Goal: Task Accomplishment & Management: Manage account settings

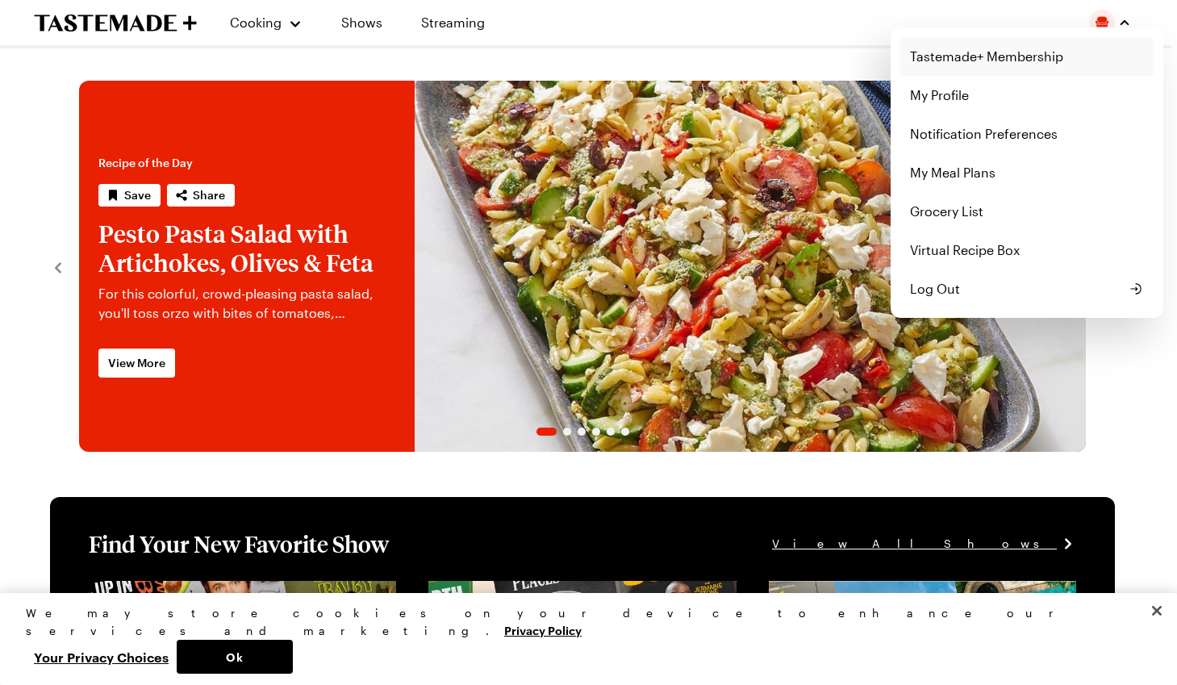
click at [992, 65] on link "Tastemade+ Membership" at bounding box center [1027, 56] width 253 height 39
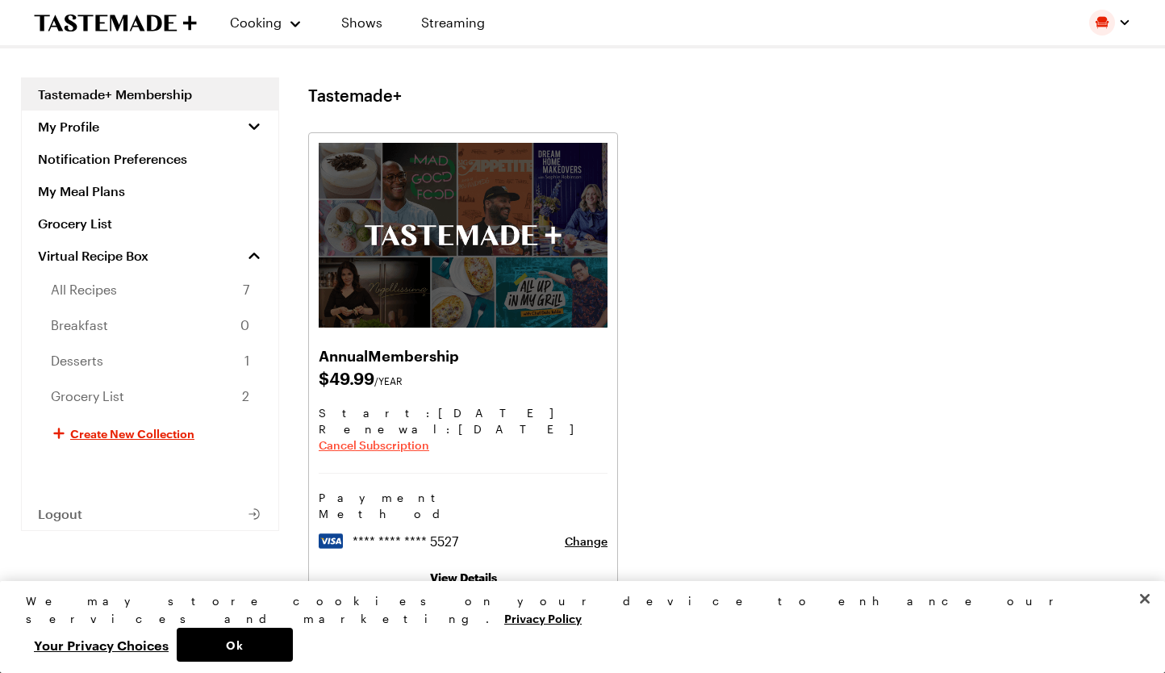
click at [385, 442] on span "Cancel Subscription" at bounding box center [374, 445] width 111 height 16
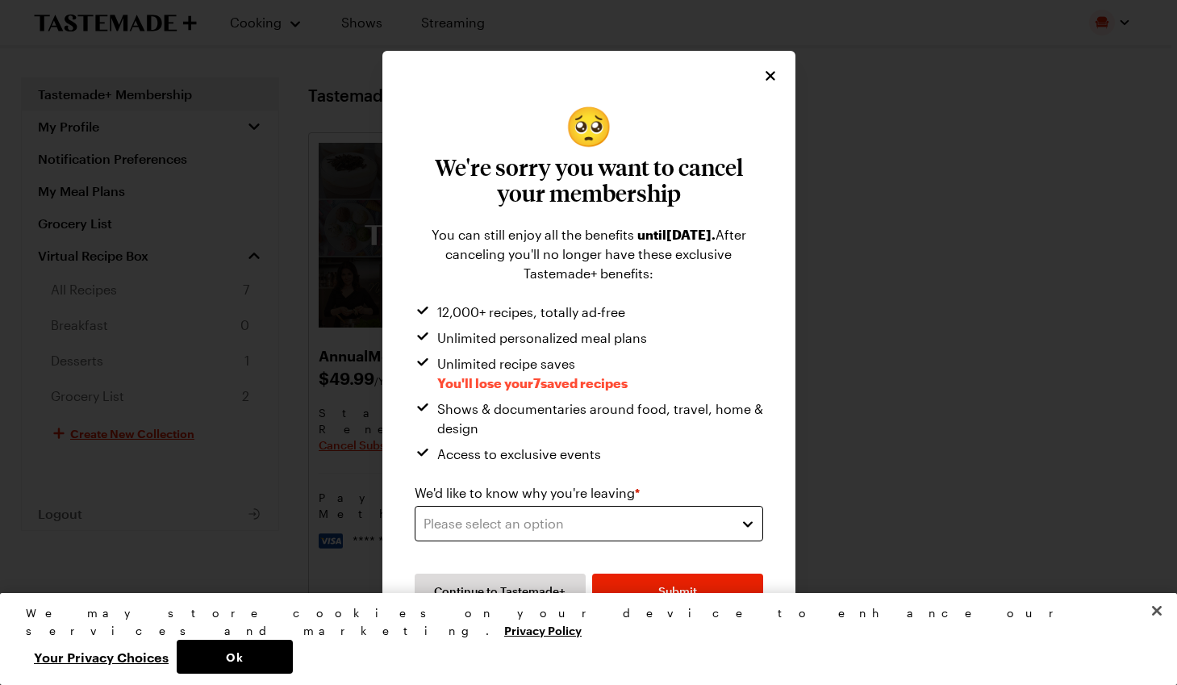
click at [552, 529] on div "Please select an option" at bounding box center [577, 523] width 307 height 19
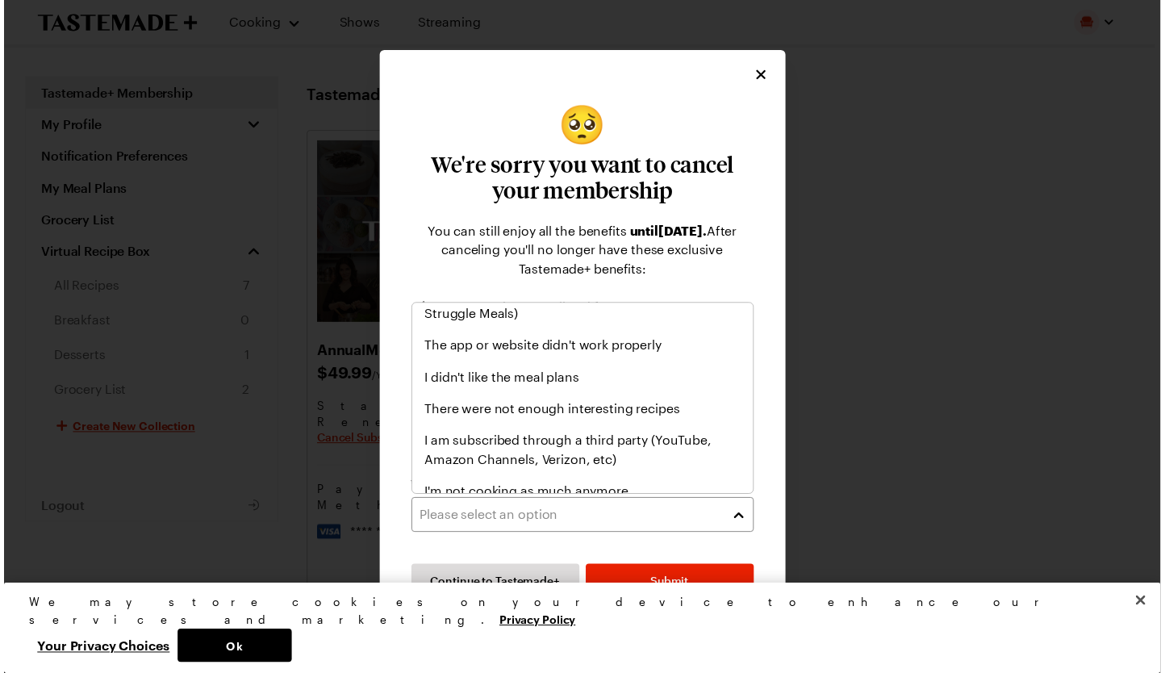
scroll to position [27, 0]
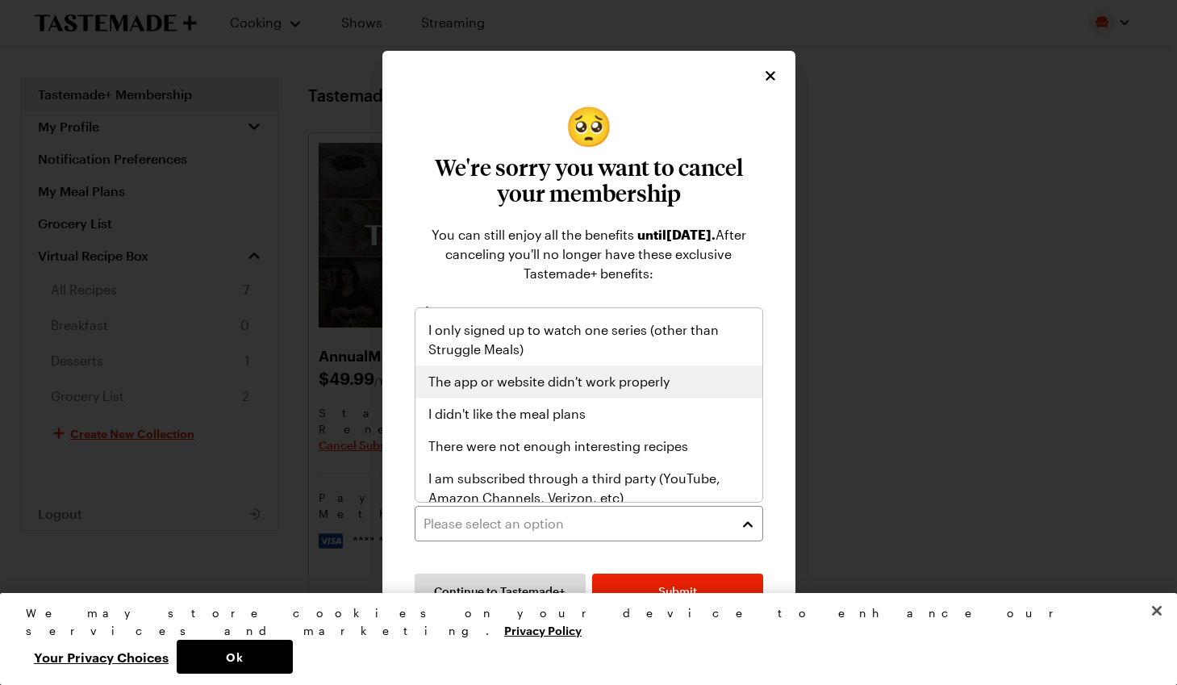
click at [557, 388] on span "The app or website didn't work properly" at bounding box center [548, 381] width 241 height 19
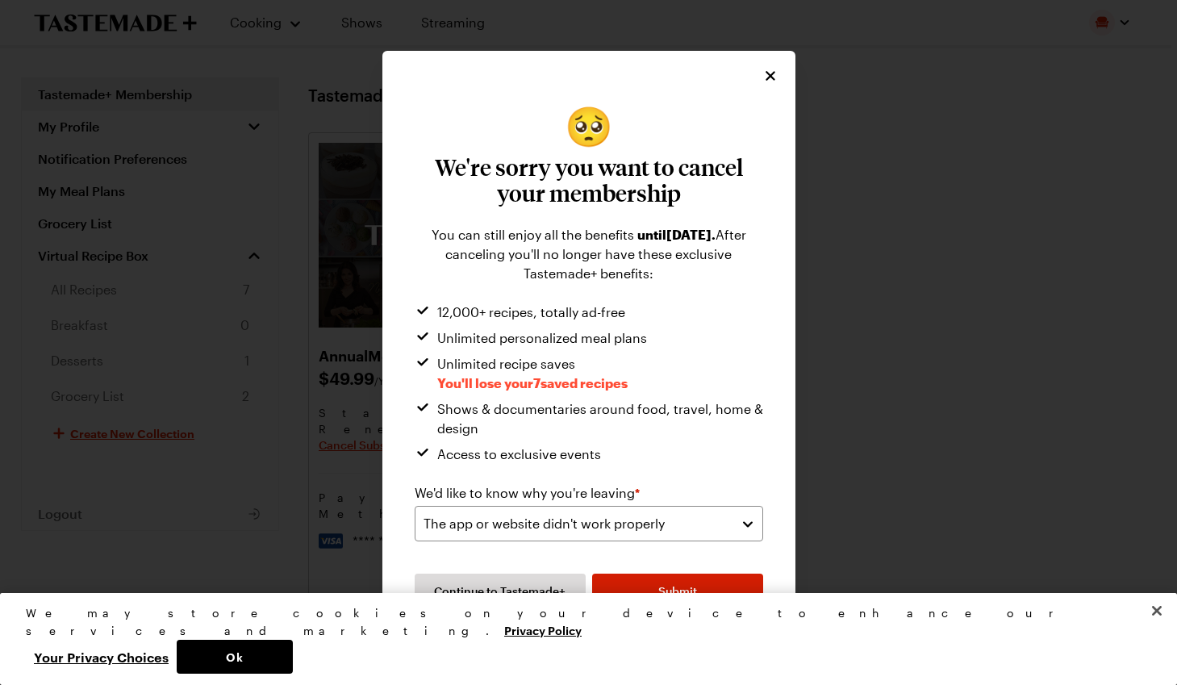
click at [666, 600] on button "Submit" at bounding box center [677, 592] width 171 height 36
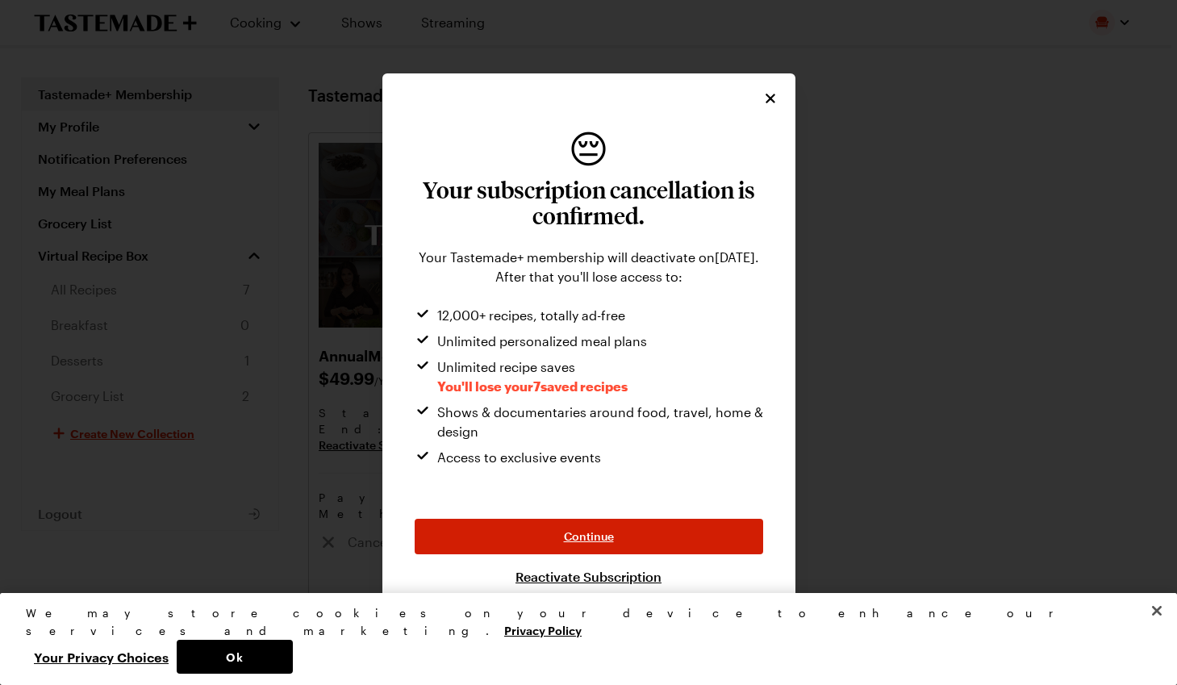
click at [634, 543] on button "Continue" at bounding box center [589, 537] width 349 height 36
